Goal: Find contact information: Find contact information

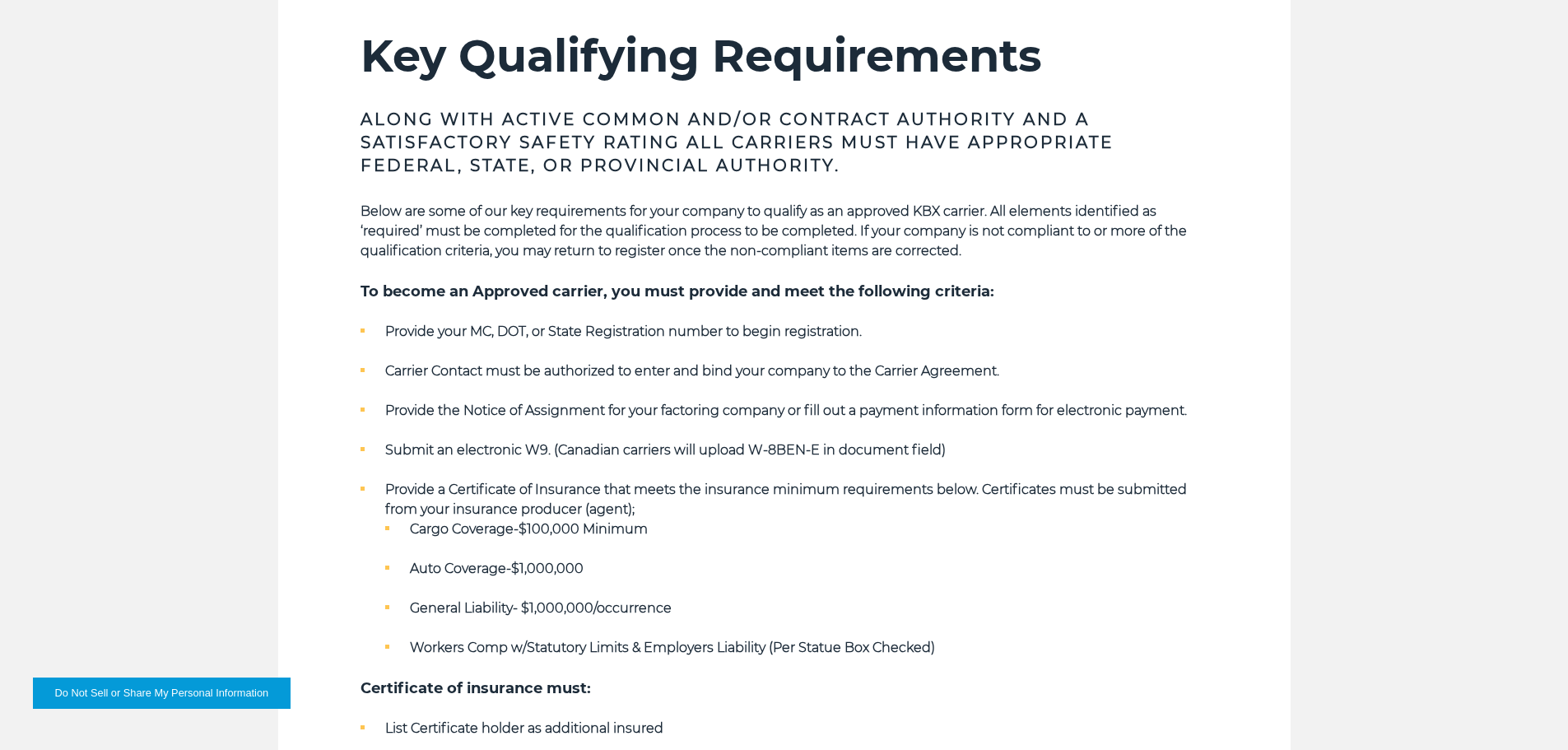
scroll to position [591, 0]
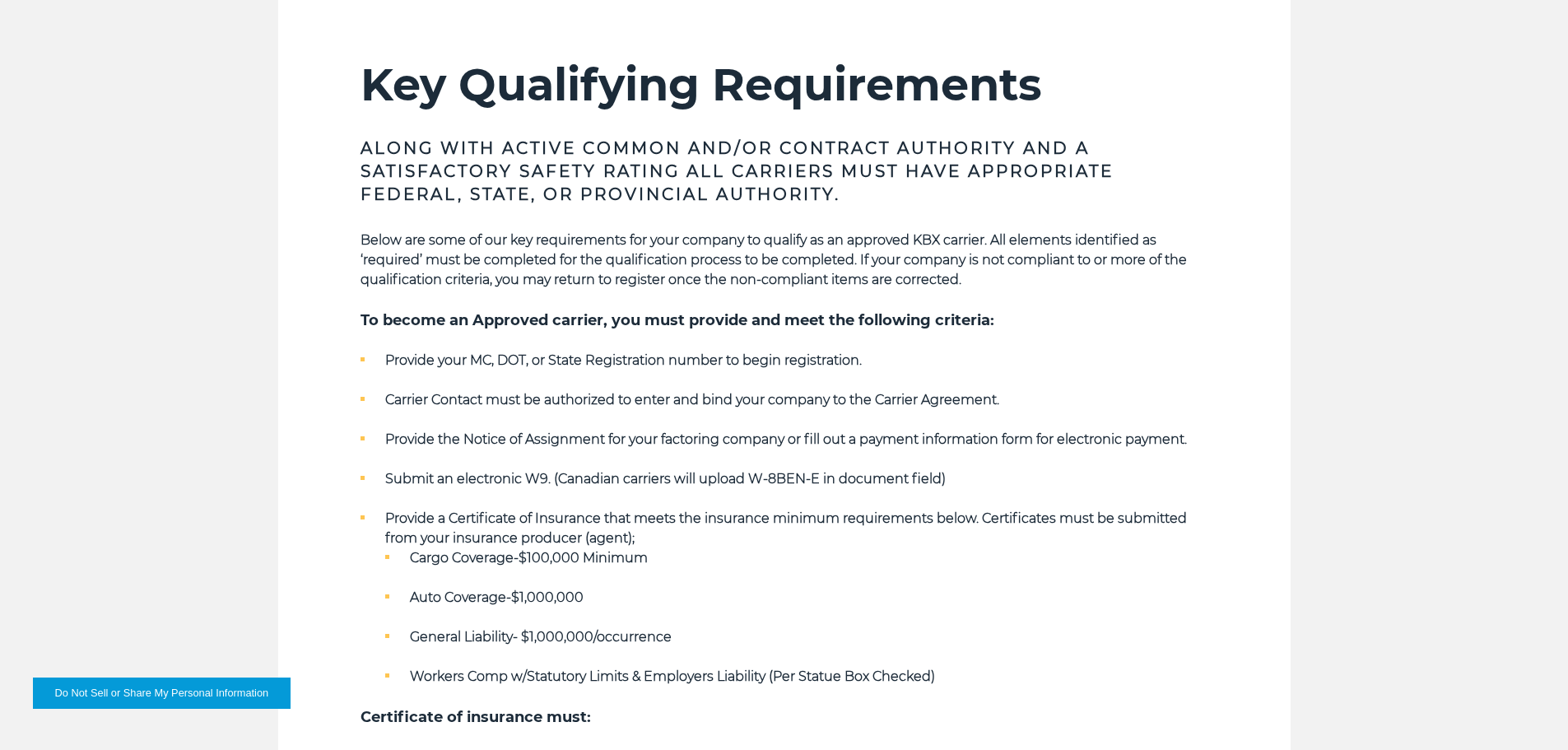
click at [741, 197] on h3 "Along with Active Common and/or Contract Authority and a Satisfactory safety ra…" at bounding box center [784, 171] width 848 height 69
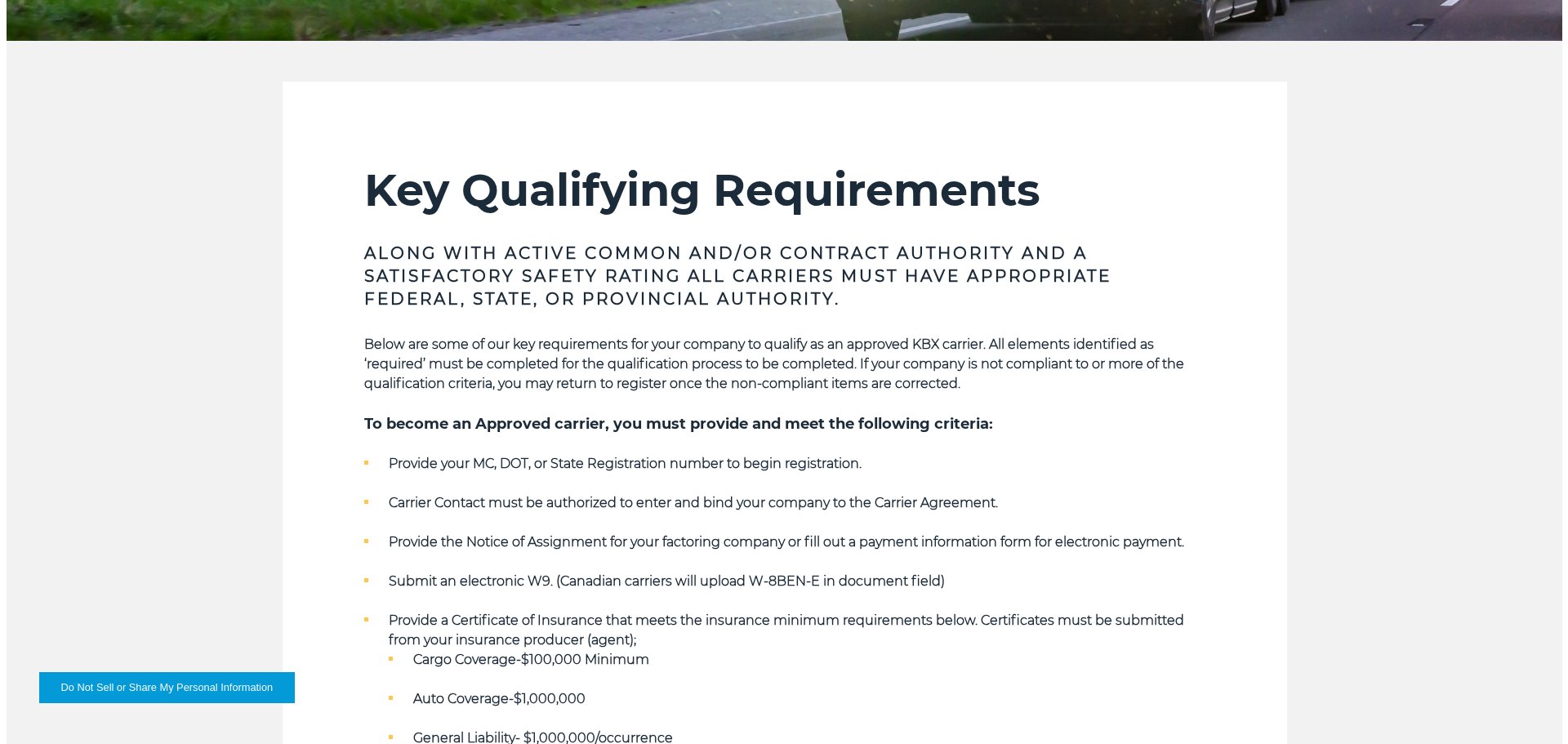
scroll to position [490, 0]
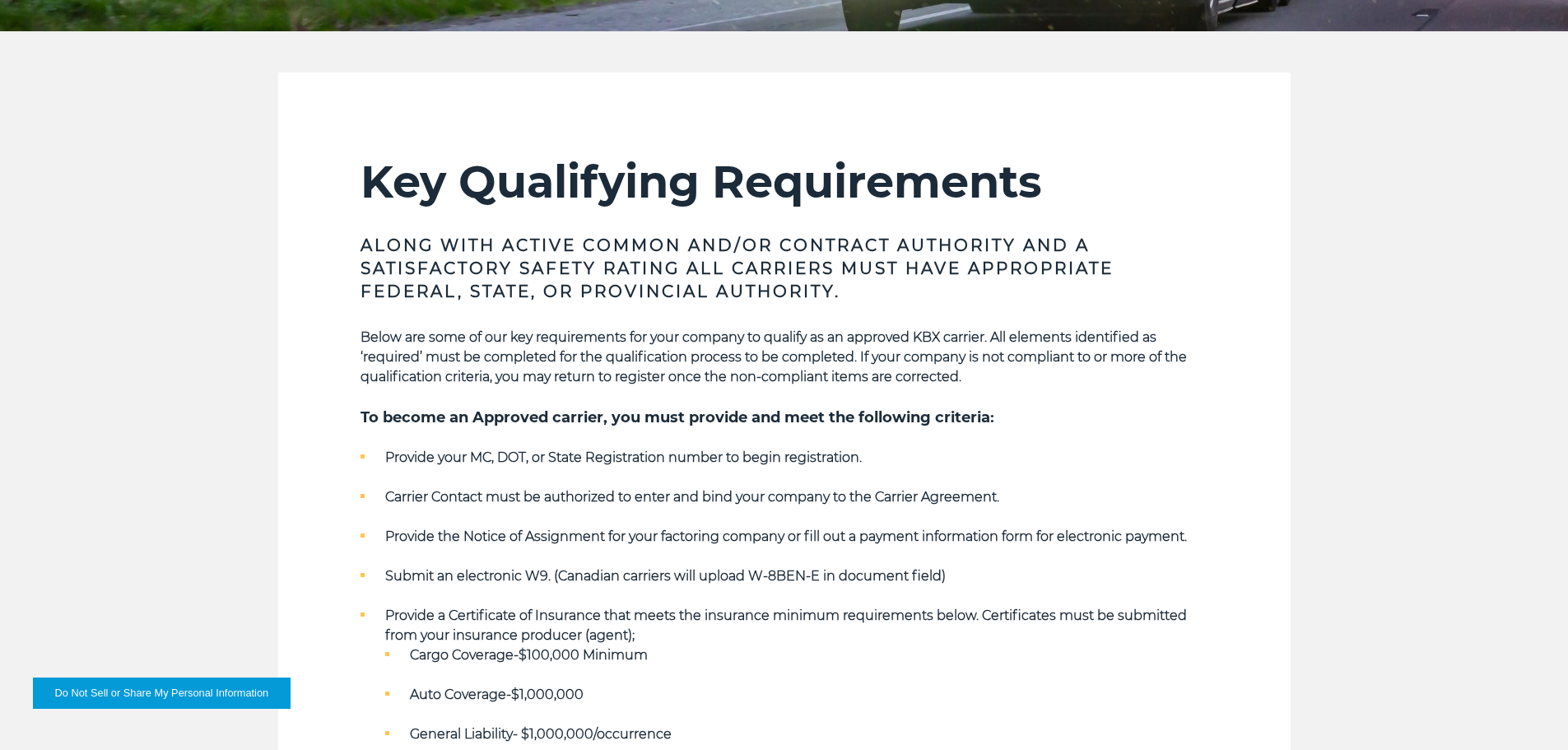
click at [196, 695] on button "Do Not Sell or Share My Personal Information" at bounding box center [162, 694] width 257 height 32
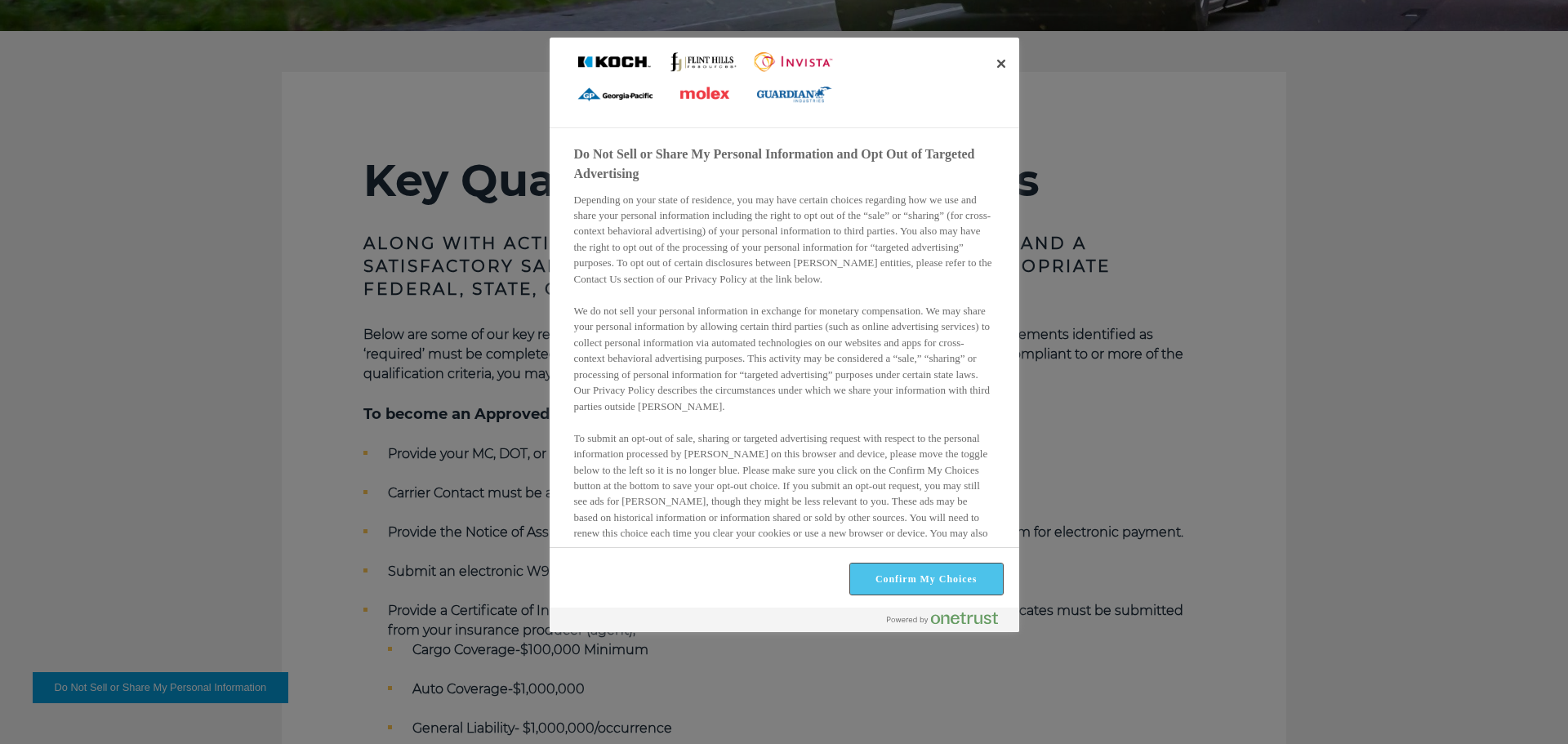
click at [934, 572] on button "Confirm My Choices" at bounding box center [926, 579] width 152 height 31
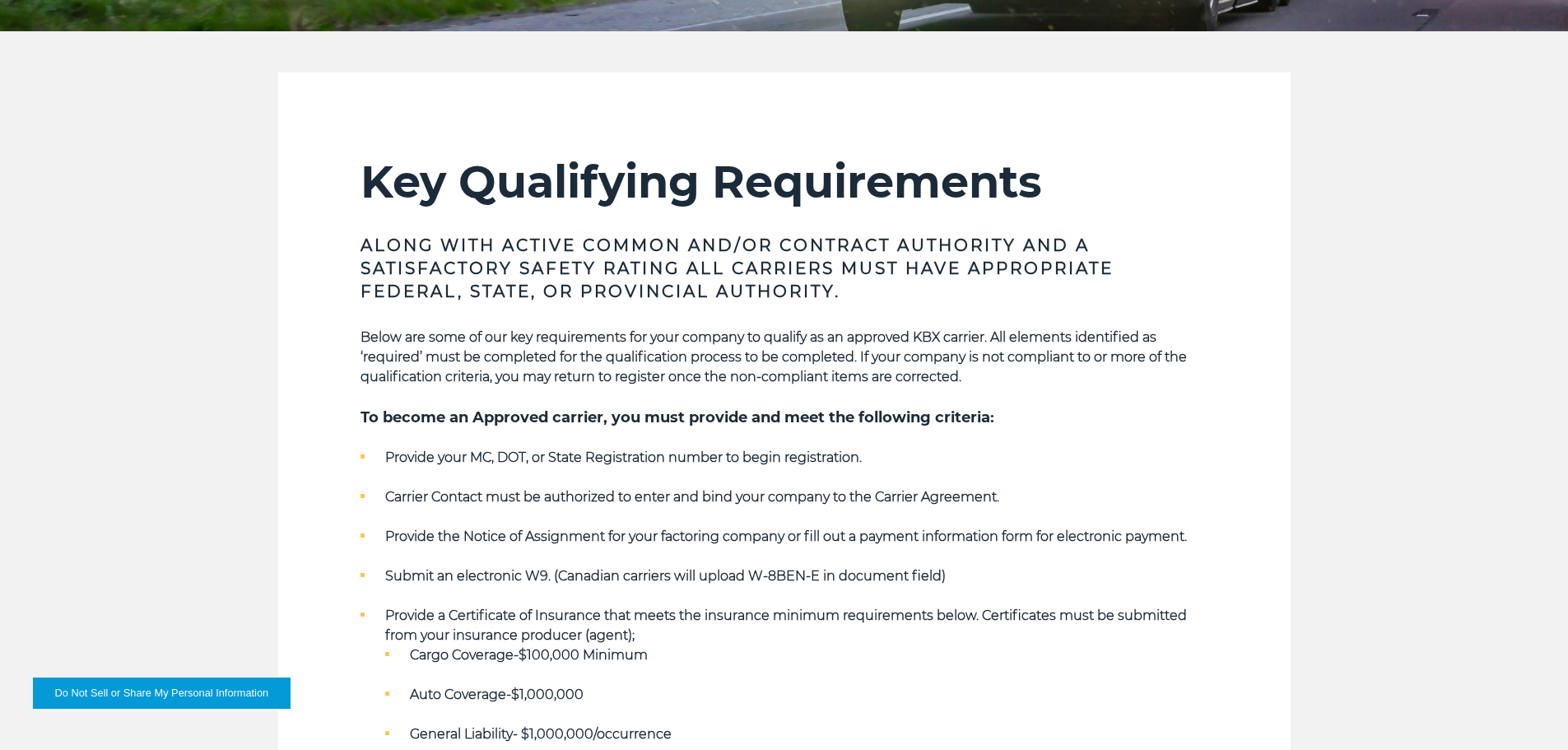
click at [221, 693] on button "Do Not Sell or Share My Personal Information" at bounding box center [162, 694] width 257 height 32
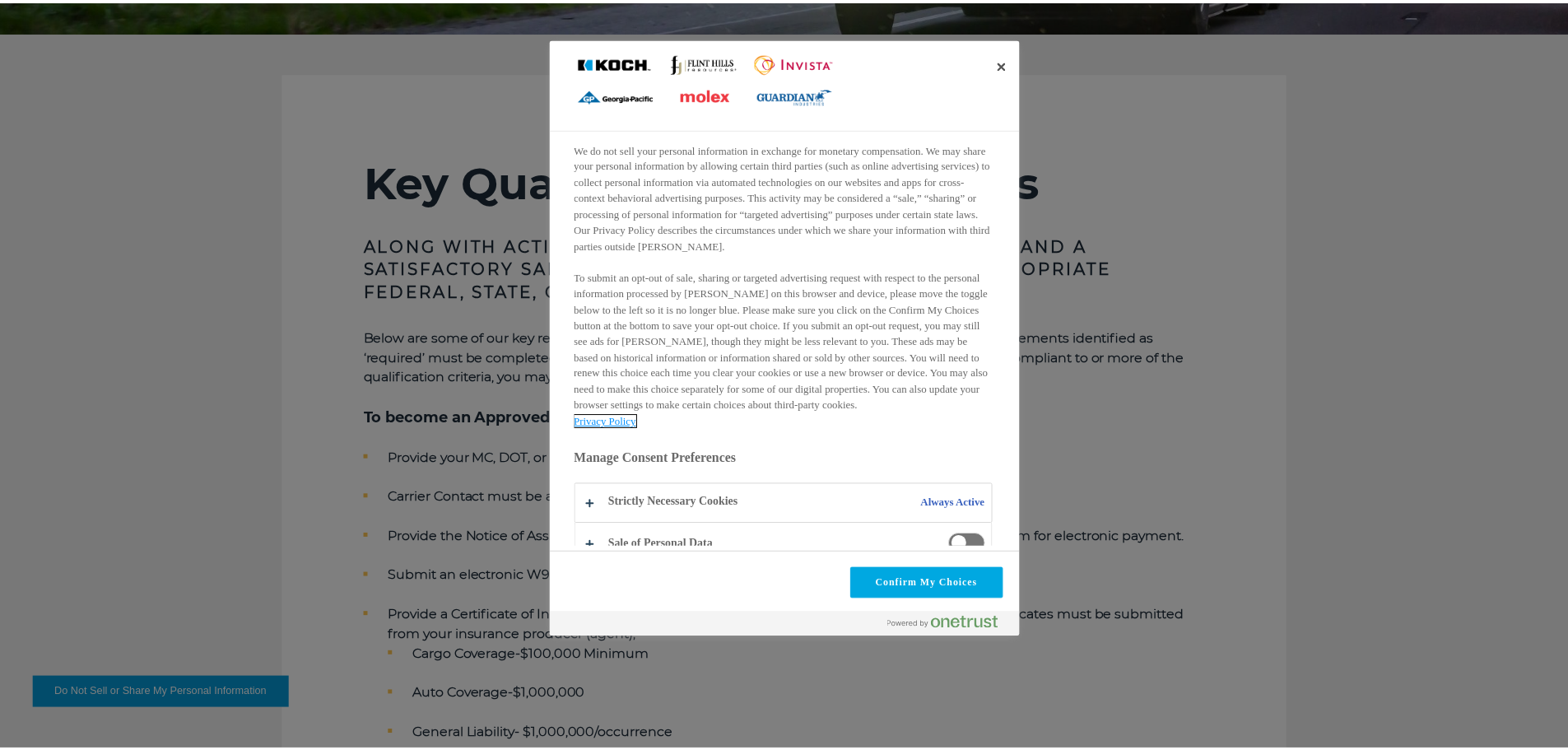
scroll to position [184, 0]
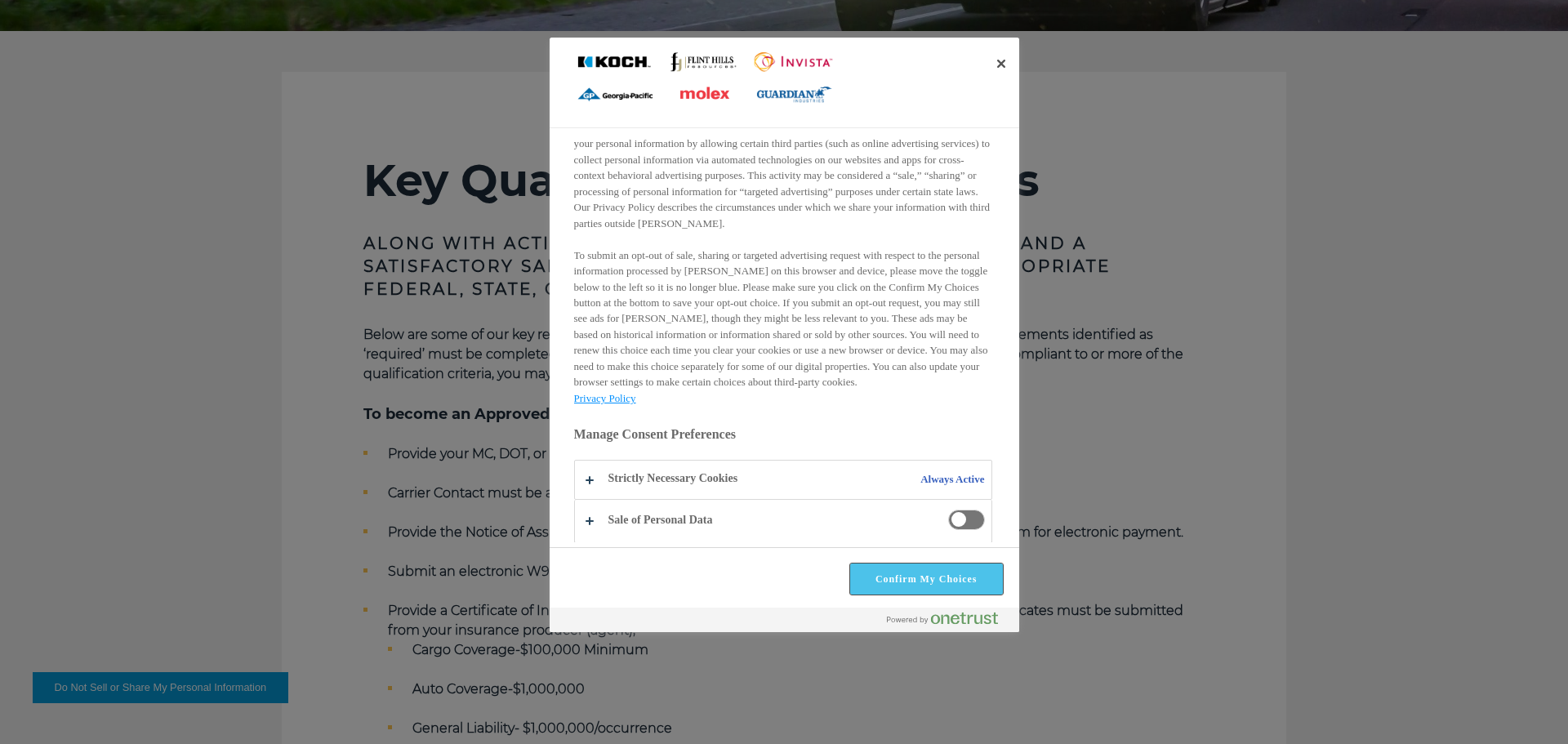
click at [946, 578] on button "Confirm My Choices" at bounding box center [926, 579] width 152 height 31
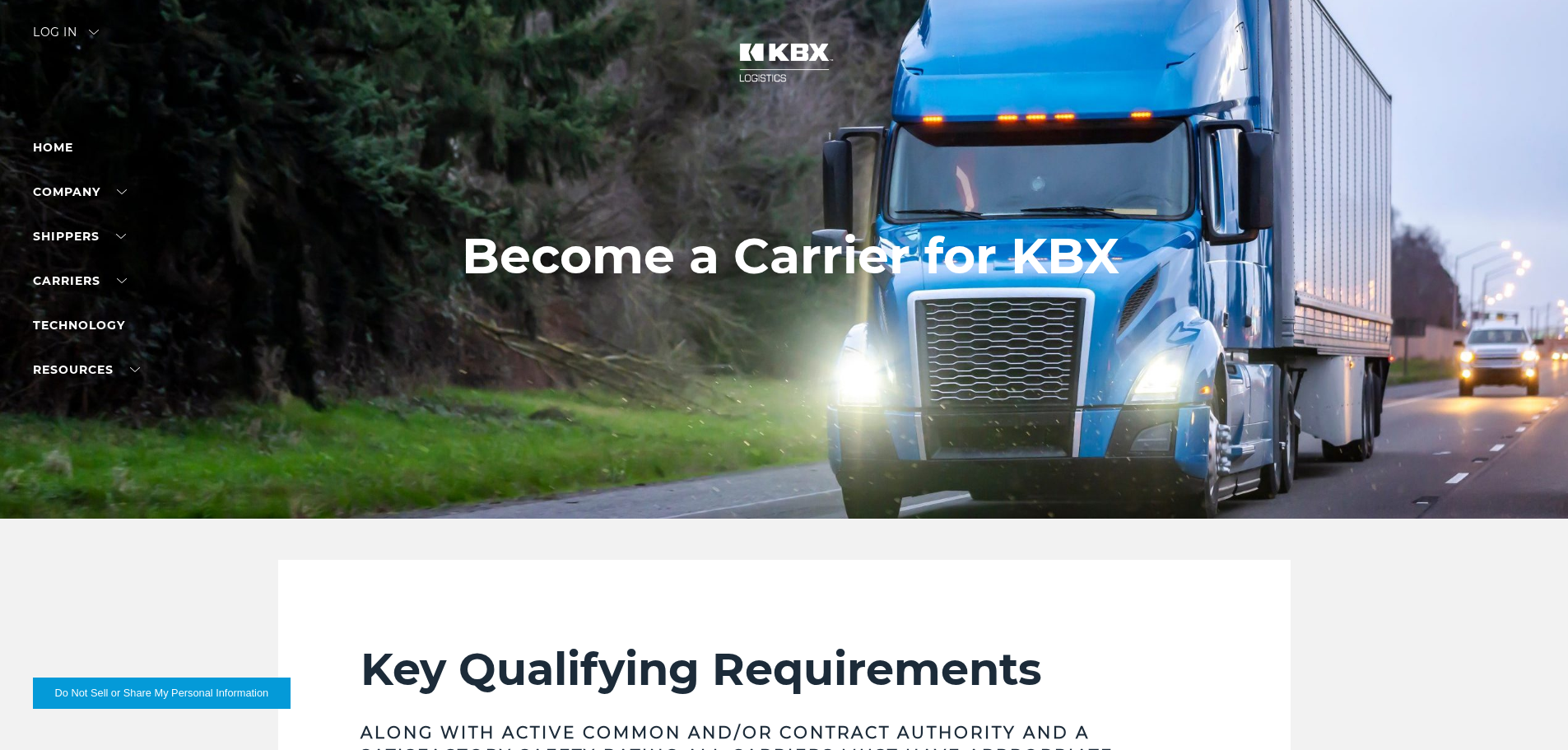
scroll to position [0, 0]
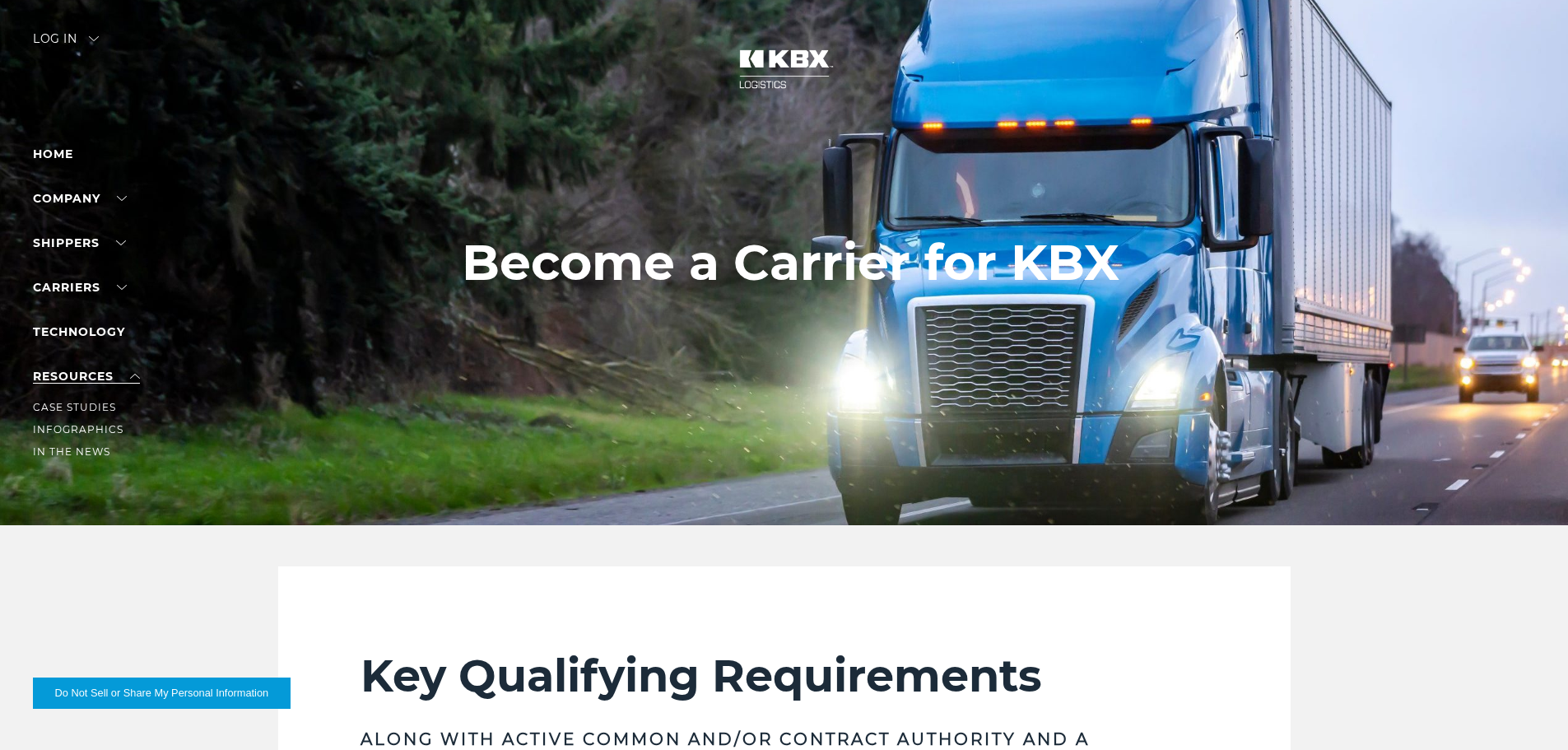
click at [97, 377] on link "RESOURCES" at bounding box center [86, 376] width 107 height 15
click at [102, 364] on link "Carrier Integrations" at bounding box center [105, 362] width 144 height 12
drag, startPoint x: 102, startPoint y: 364, endPoint x: 1271, endPoint y: 572, distance: 1187.4
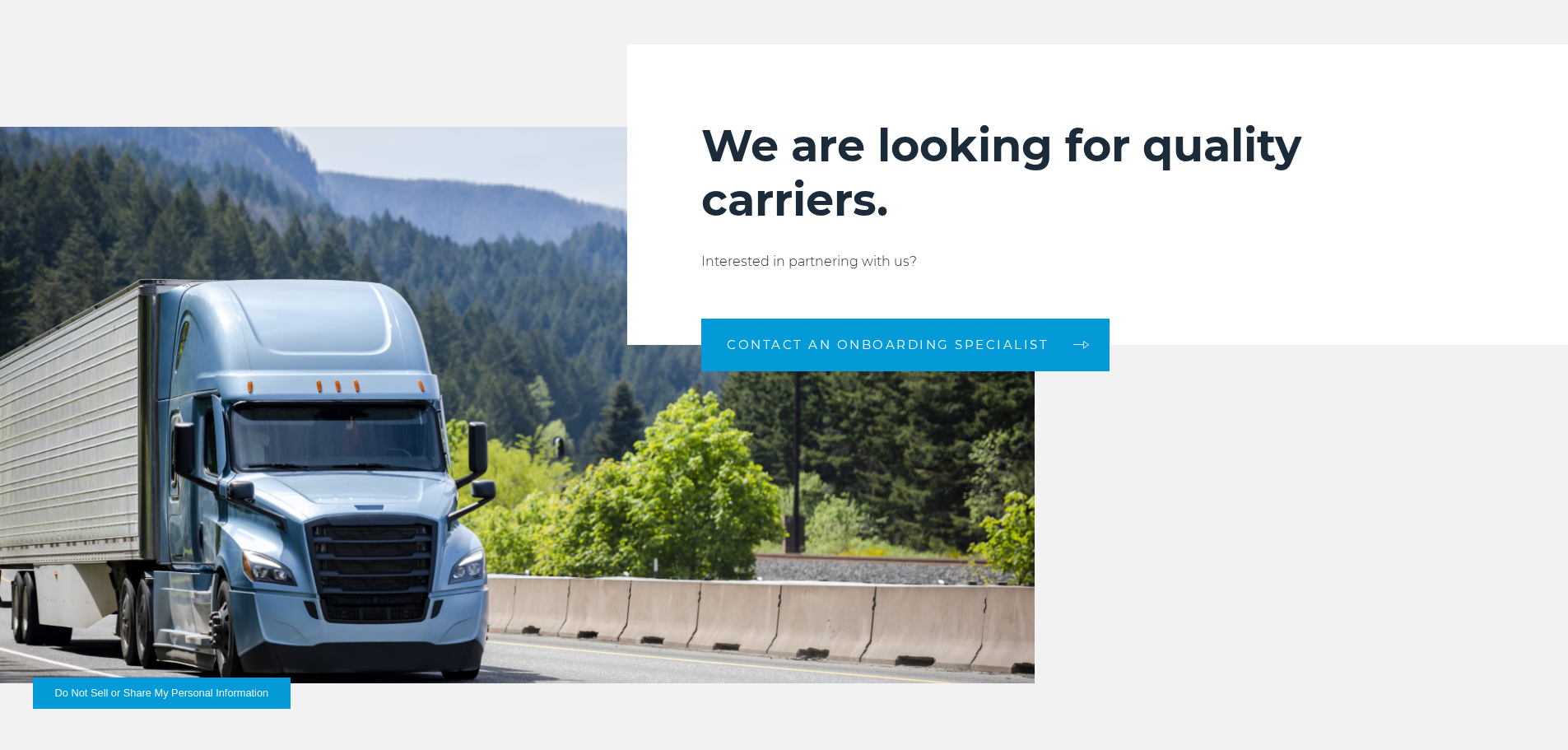
scroll to position [1729, 0]
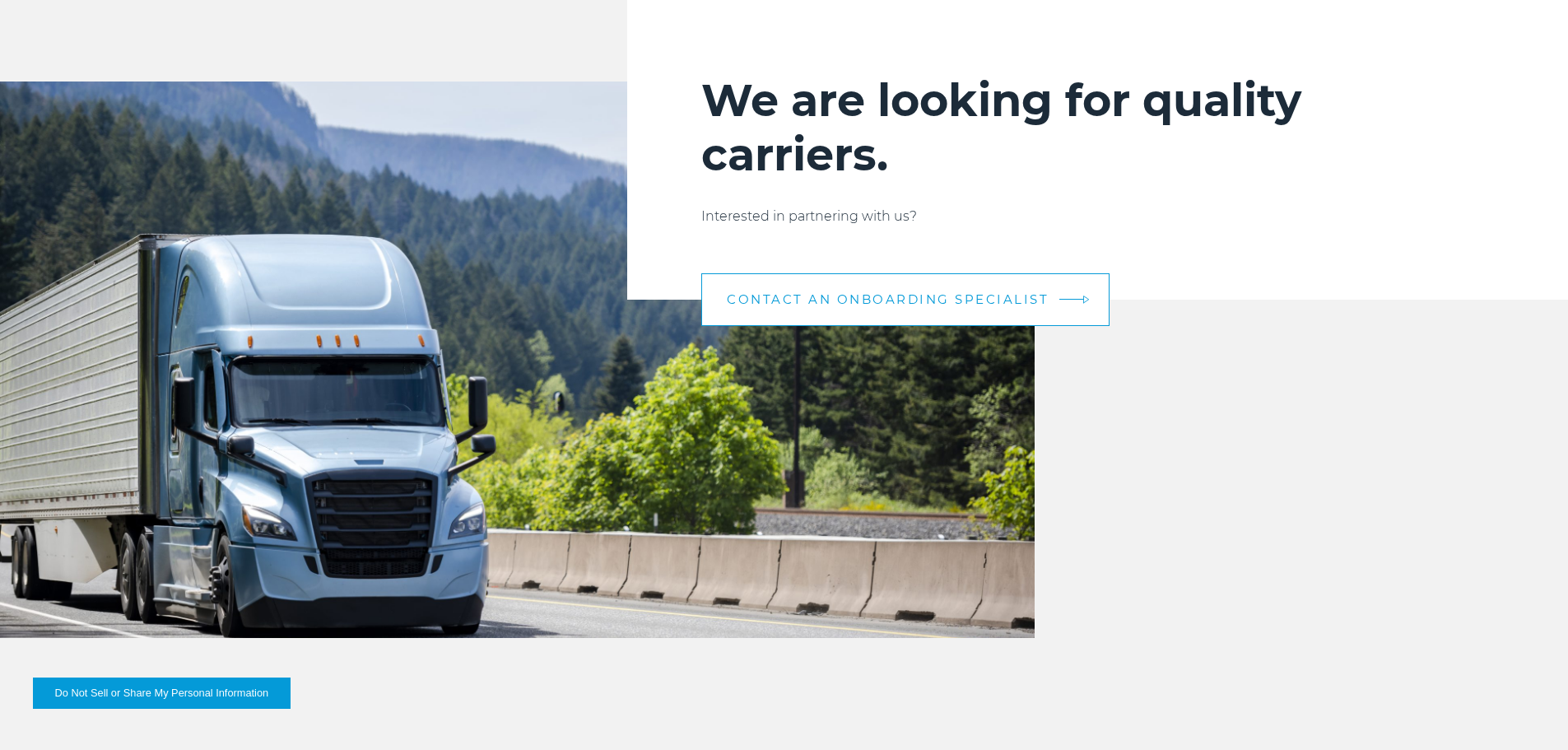
click at [1058, 306] on link "CONTACT AN ONBOARDING SPECIALIST" at bounding box center [906, 299] width 408 height 52
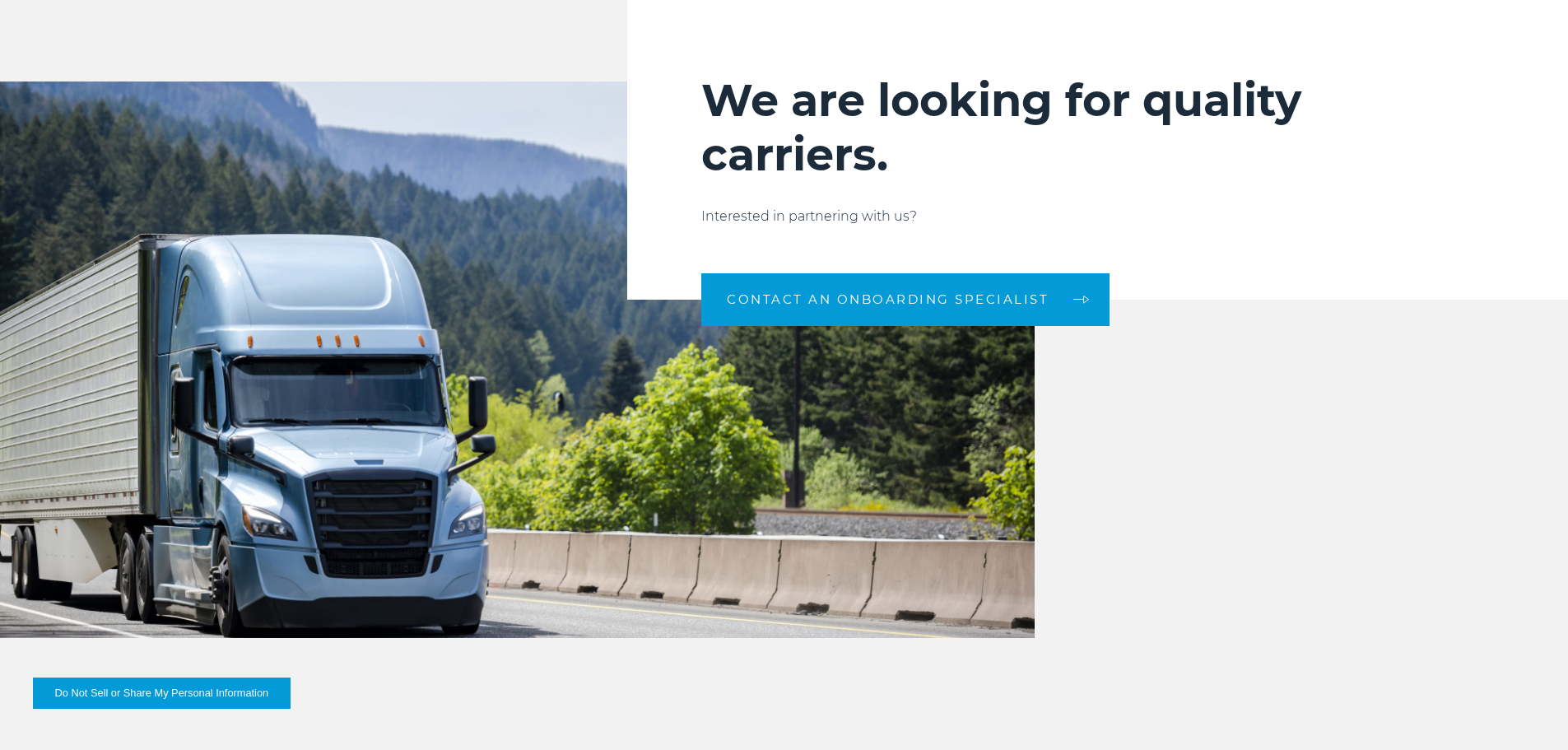
click at [347, 399] on img at bounding box center [517, 360] width 1034 height 556
click at [352, 392] on img at bounding box center [517, 360] width 1034 height 556
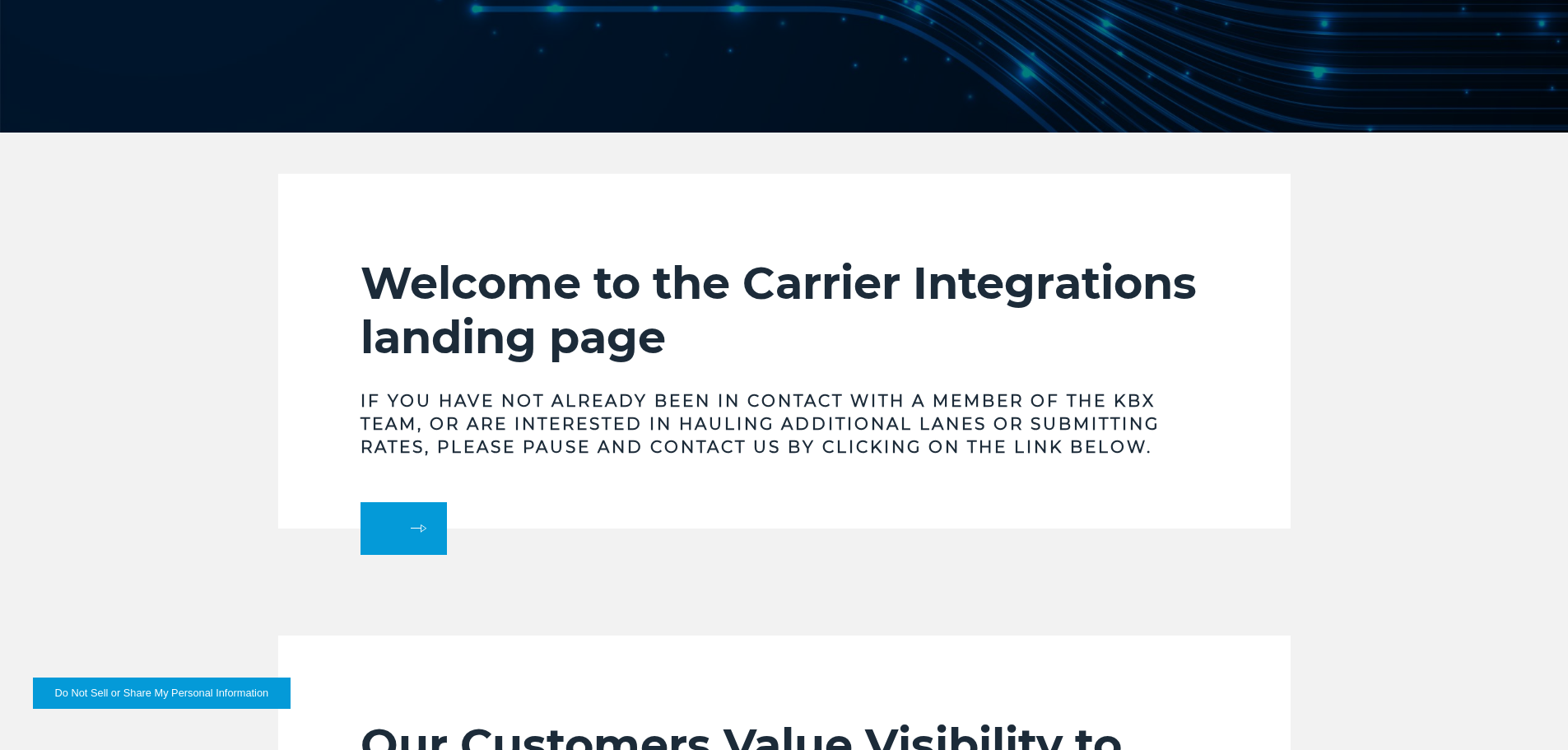
scroll to position [494, 0]
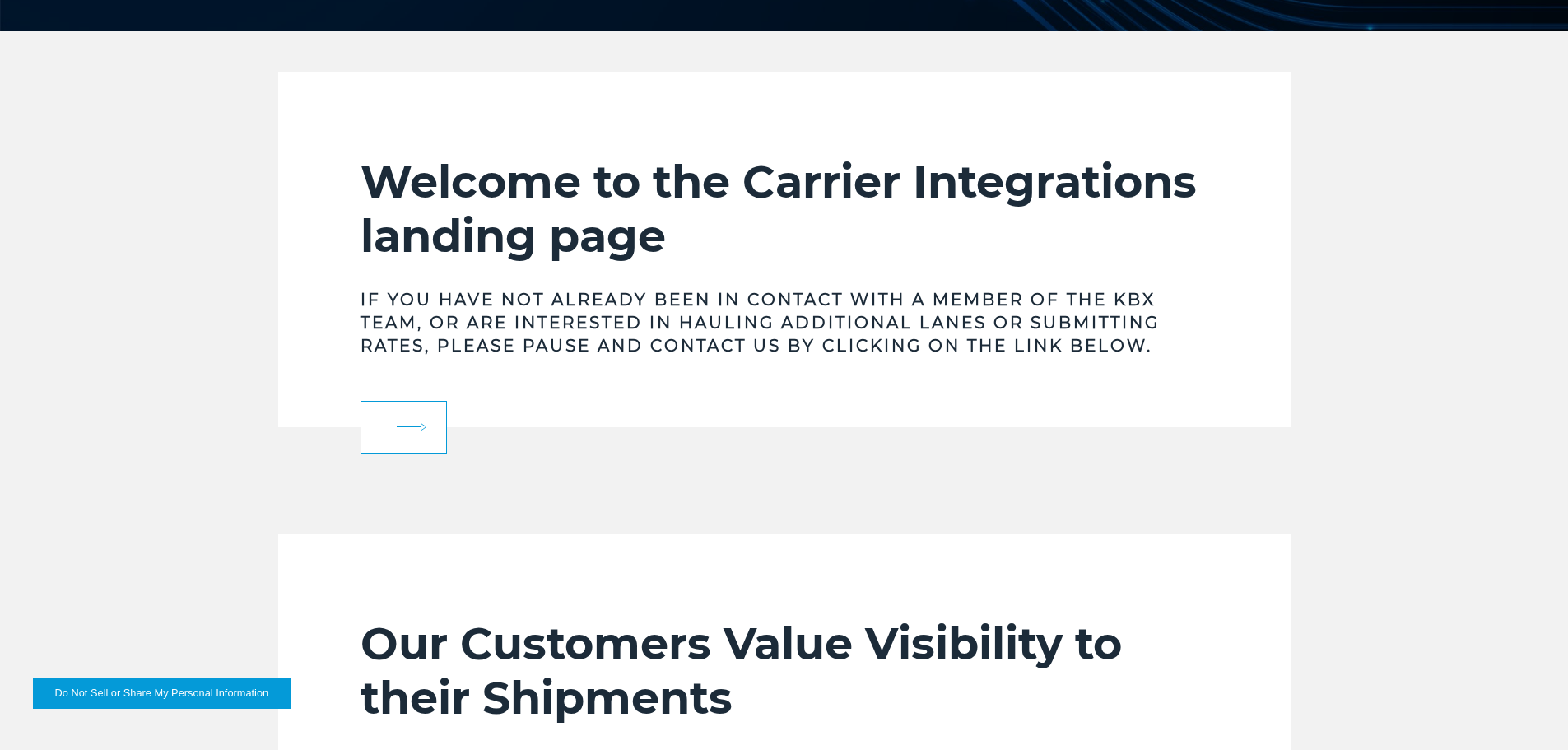
click at [396, 416] on link at bounding box center [403, 427] width 86 height 52
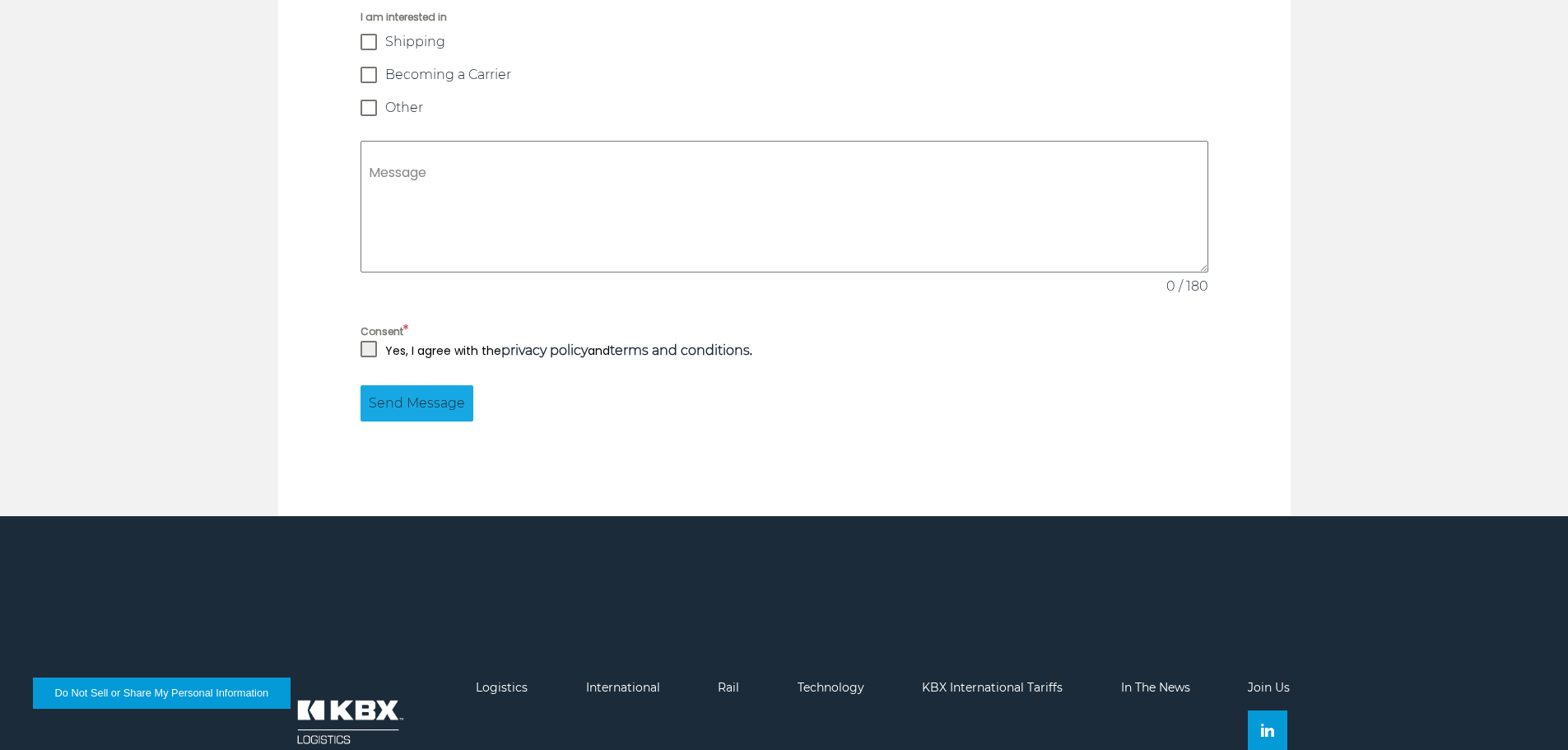
scroll to position [1483, 0]
